Goal: Information Seeking & Learning: Learn about a topic

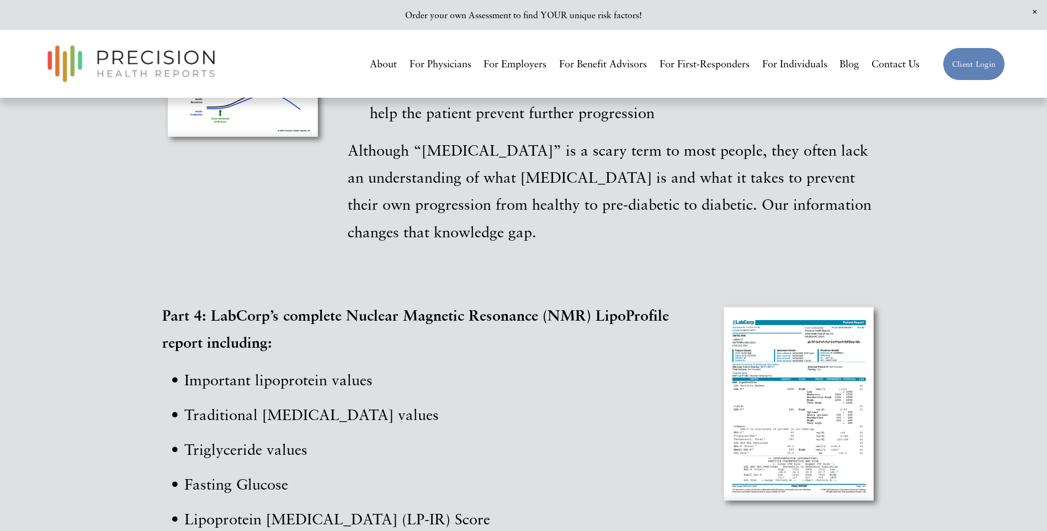
scroll to position [2704, 0]
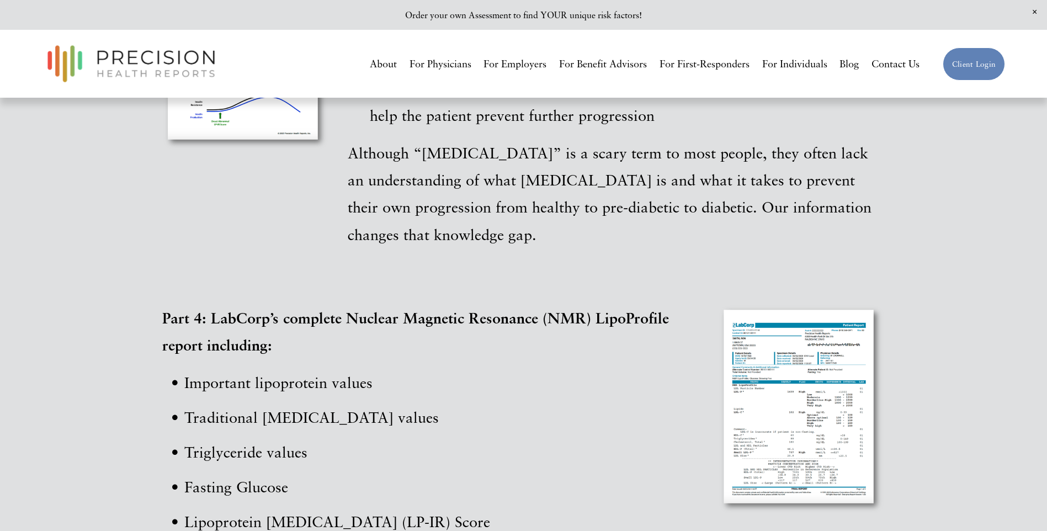
click at [756, 304] on div at bounding box center [801, 409] width 167 height 210
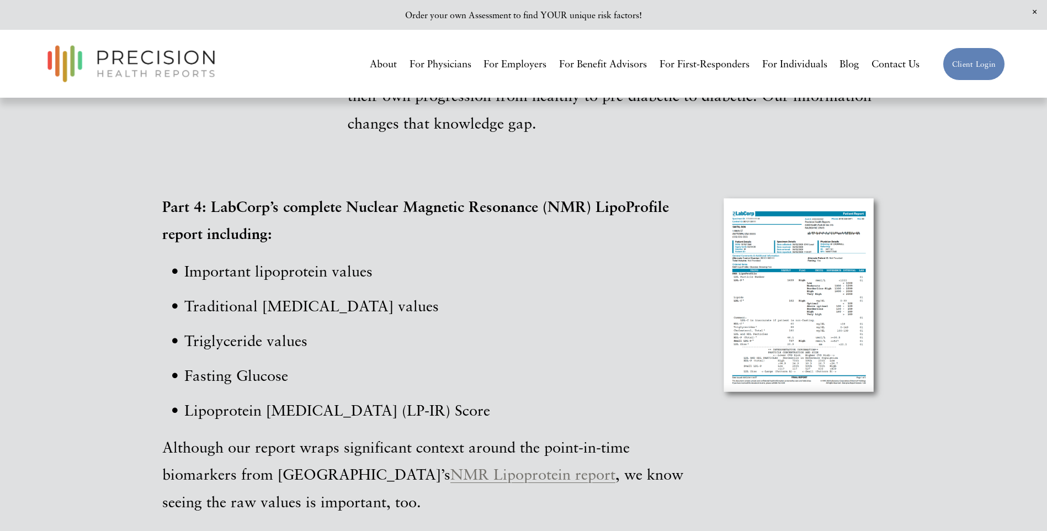
scroll to position [2814, 0]
click at [762, 199] on div at bounding box center [801, 299] width 167 height 210
click at [784, 214] on div at bounding box center [801, 299] width 167 height 210
click at [767, 213] on div at bounding box center [801, 299] width 167 height 210
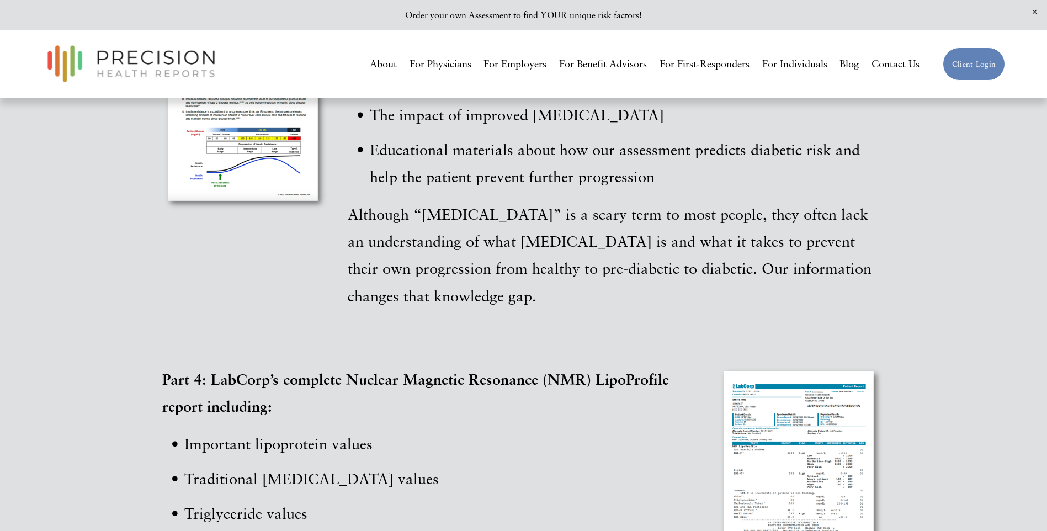
scroll to position [2588, 0]
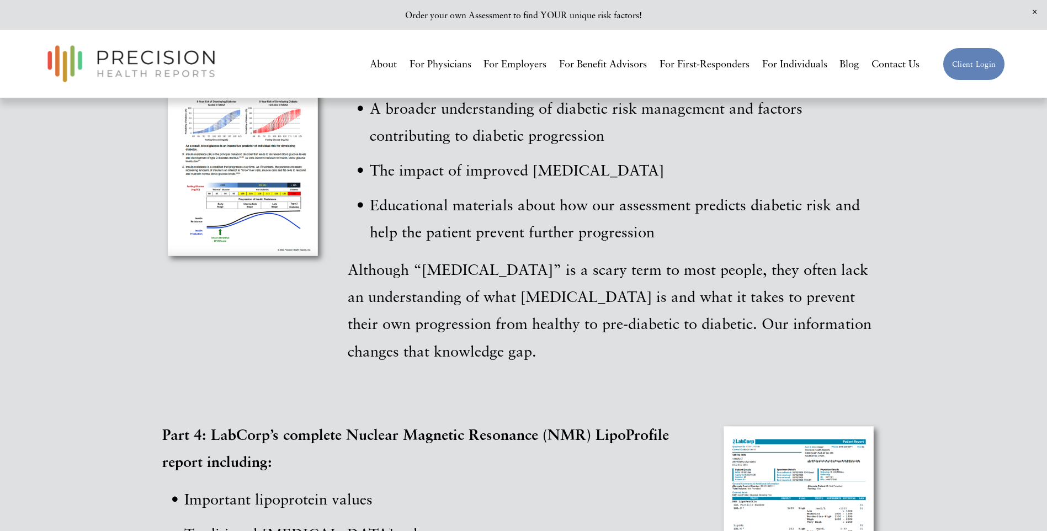
click at [795, 443] on div at bounding box center [801, 525] width 167 height 210
click at [793, 433] on div at bounding box center [801, 525] width 167 height 210
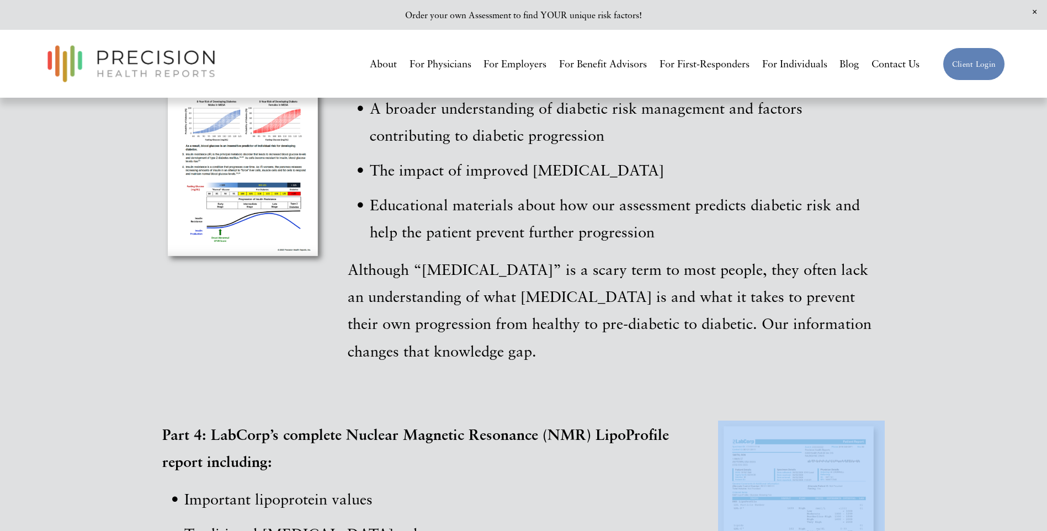
click at [793, 433] on div at bounding box center [801, 525] width 167 height 210
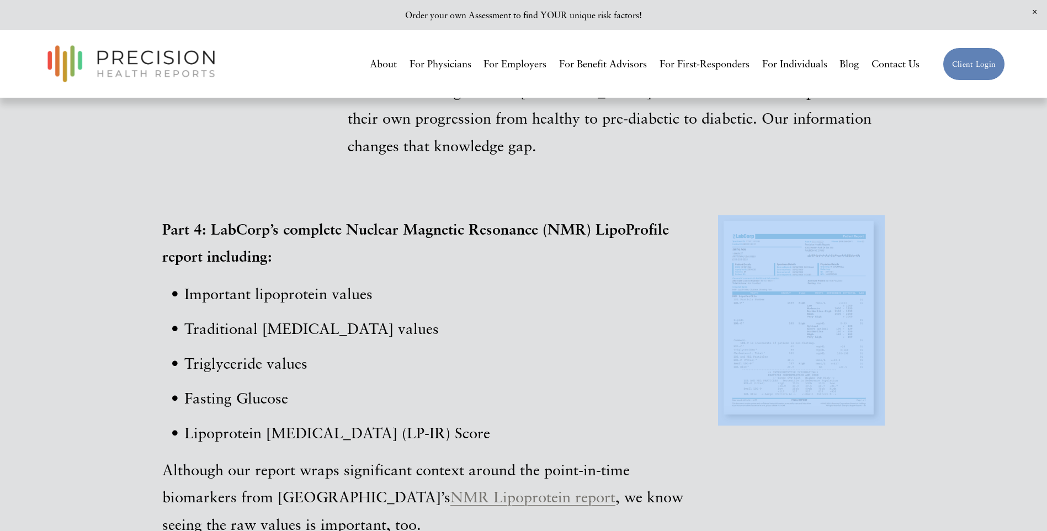
scroll to position [2808, 0]
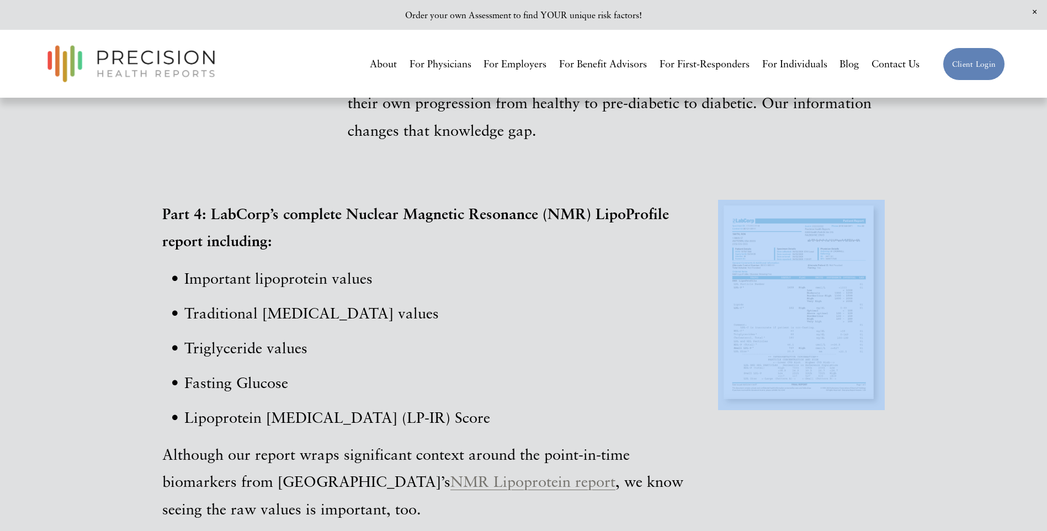
click at [786, 229] on div at bounding box center [801, 305] width 167 height 210
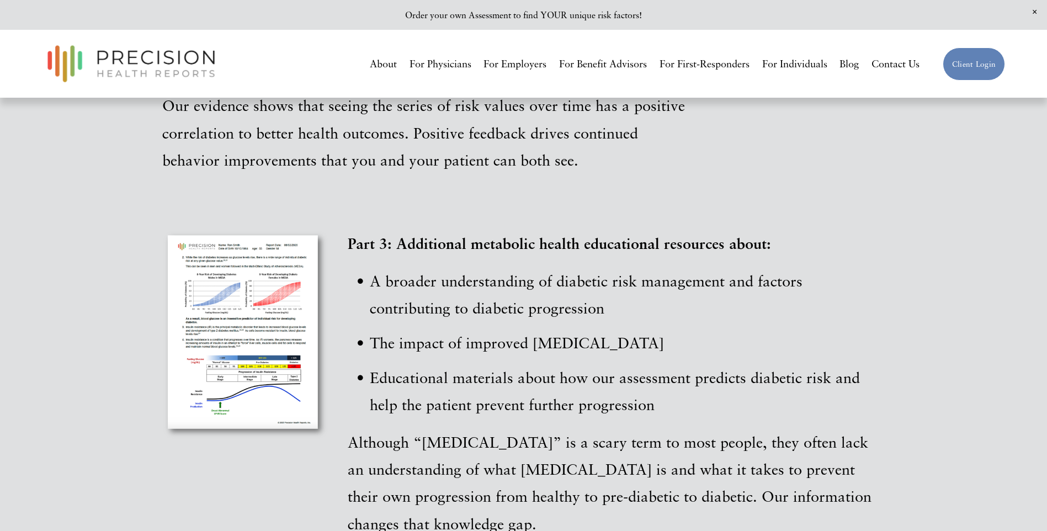
scroll to position [2312, 0]
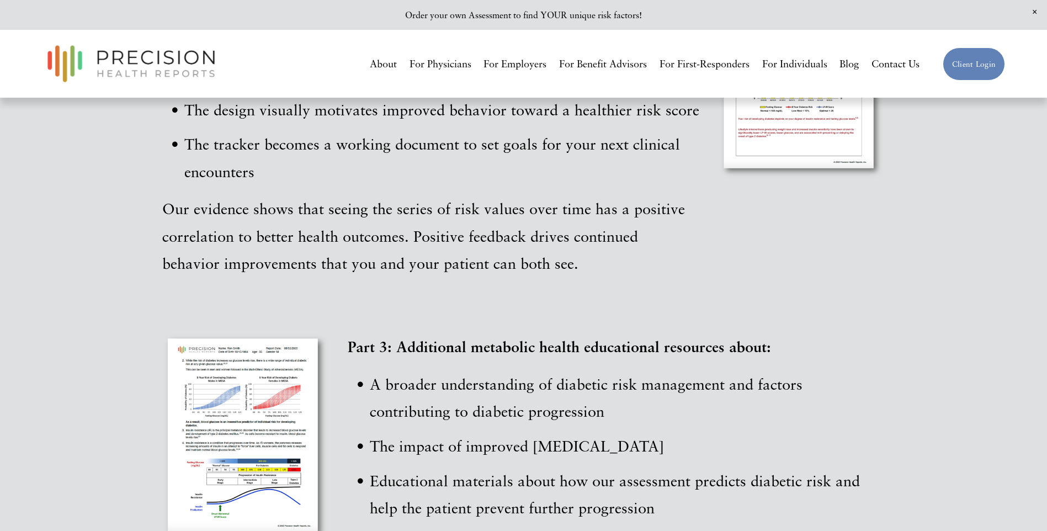
click at [251, 333] on div at bounding box center [245, 438] width 167 height 210
click at [202, 333] on div at bounding box center [245, 438] width 167 height 210
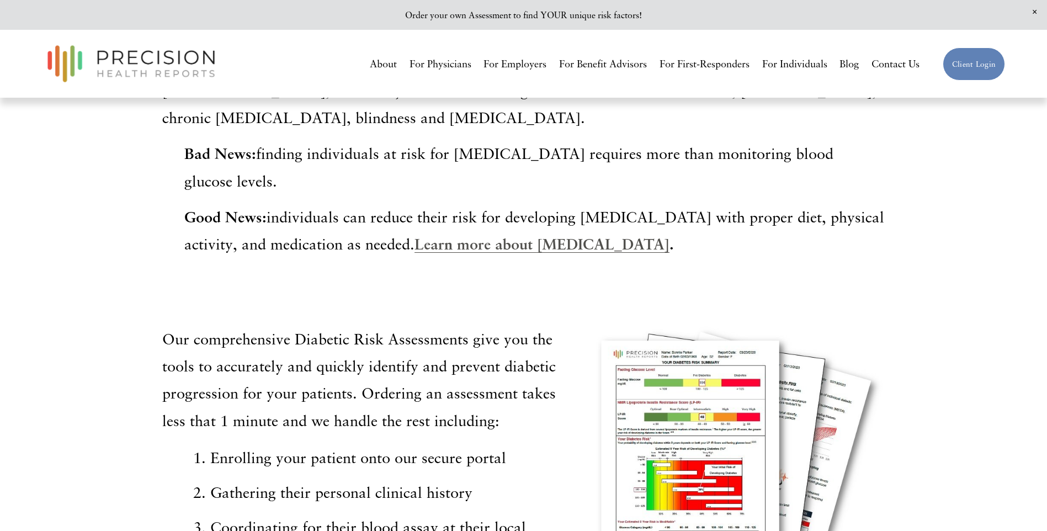
scroll to position [607, 0]
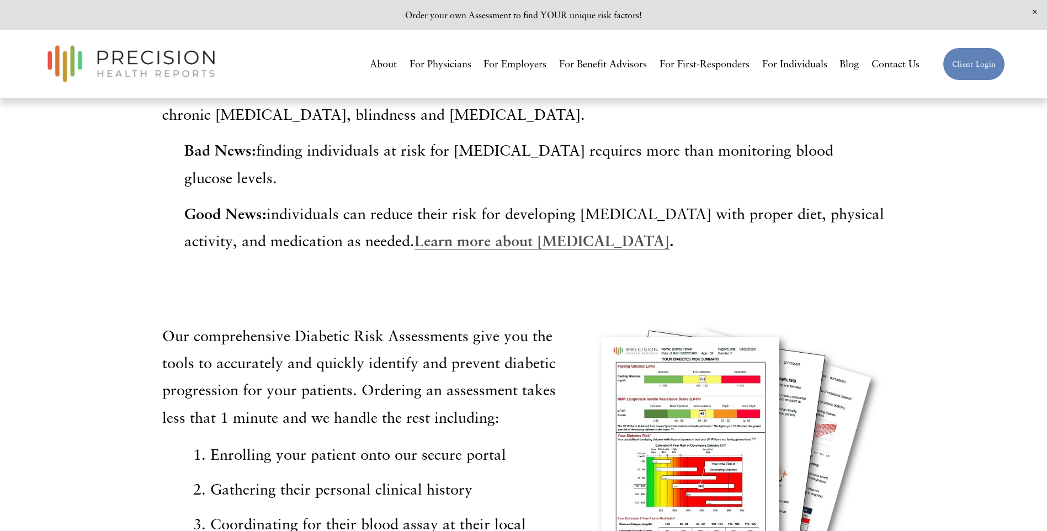
click at [422, 231] on strong "Learn more about diabetes" at bounding box center [541, 240] width 255 height 18
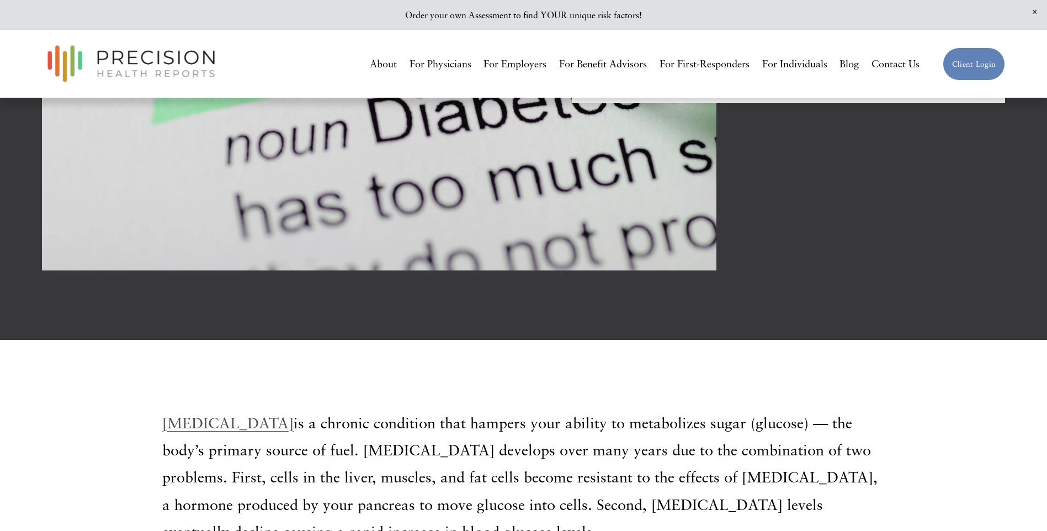
scroll to position [293, 0]
